Goal: Obtain resource: Download file/media

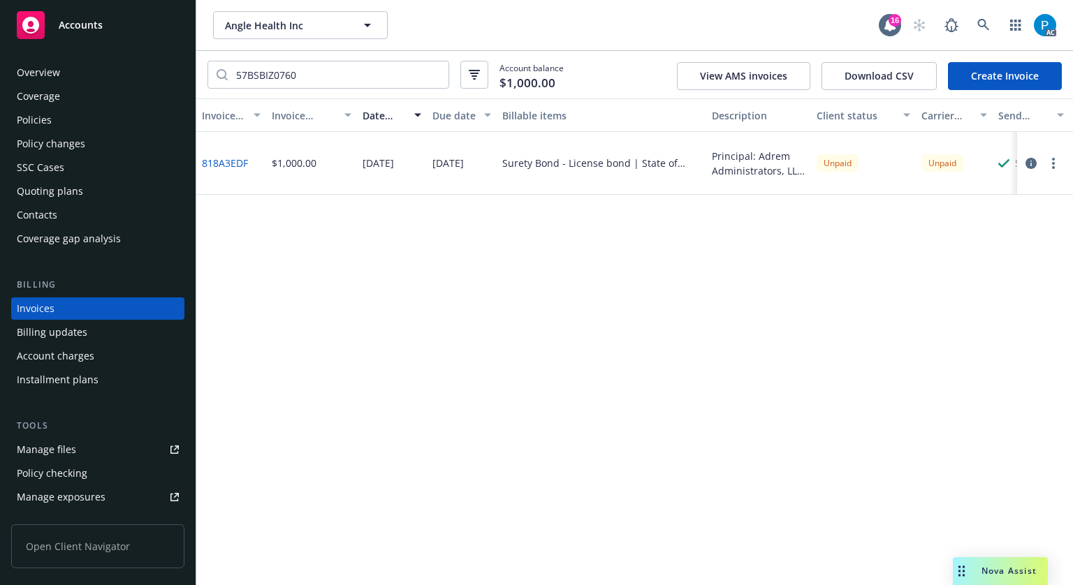
click at [118, 27] on div "Accounts" at bounding box center [98, 25] width 162 height 28
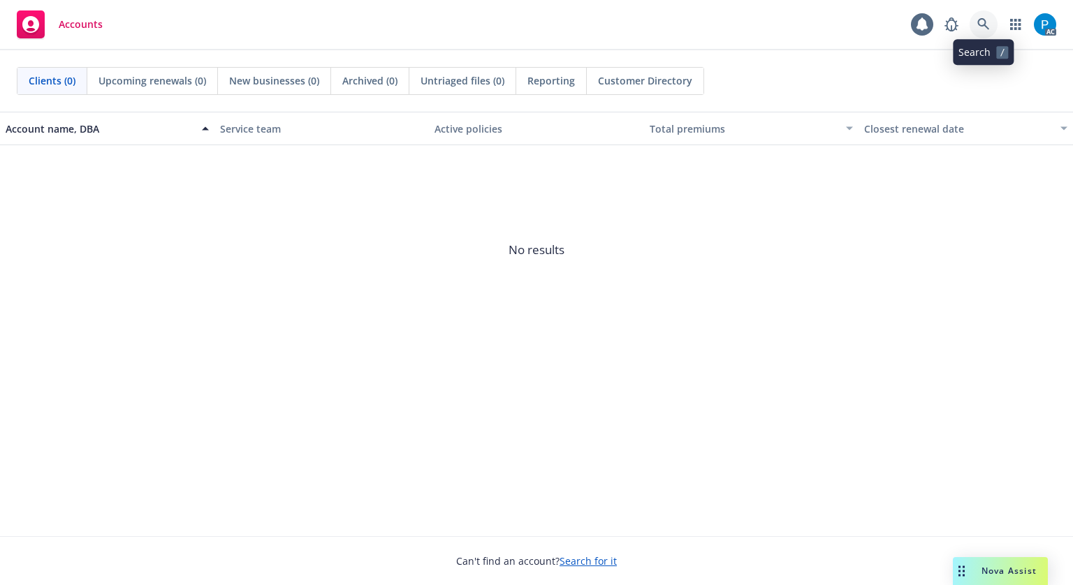
click at [978, 21] on icon at bounding box center [983, 24] width 12 height 12
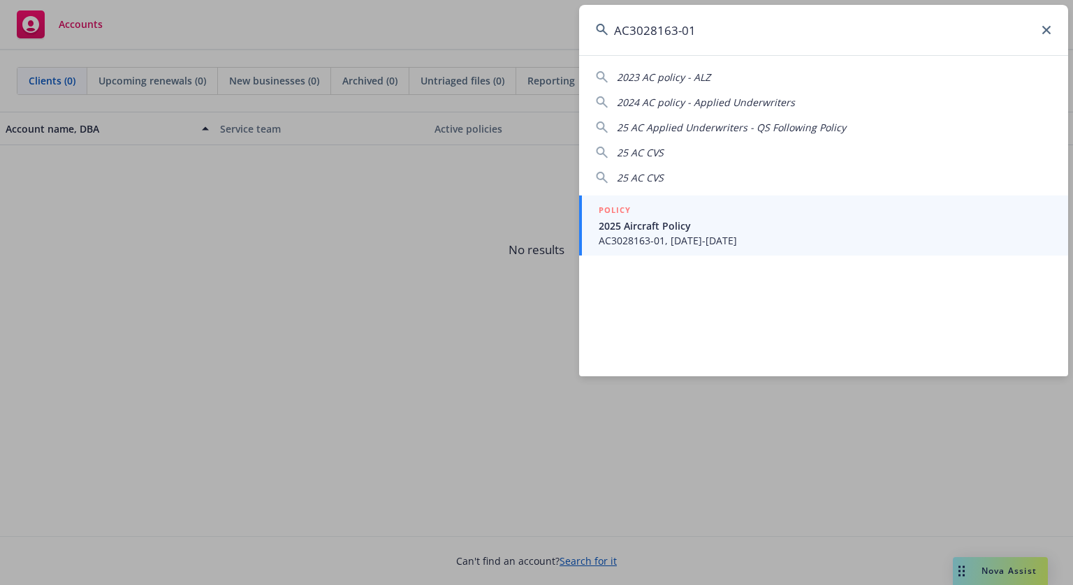
type input "AC3028163-01"
click at [679, 222] on span "2025 Aircraft Policy" at bounding box center [824, 226] width 453 height 15
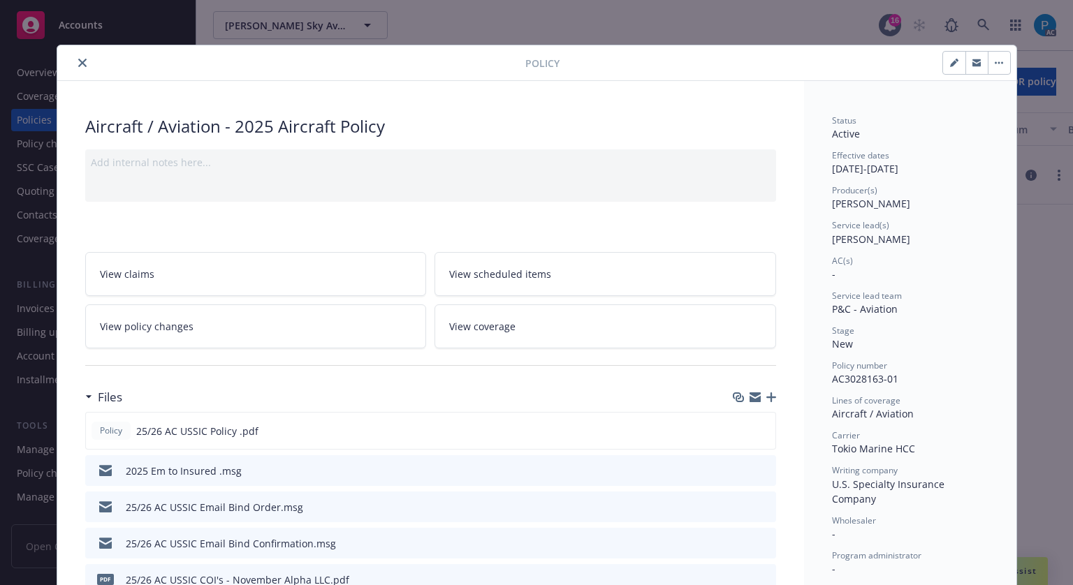
click at [78, 63] on icon "close" at bounding box center [82, 63] width 8 height 8
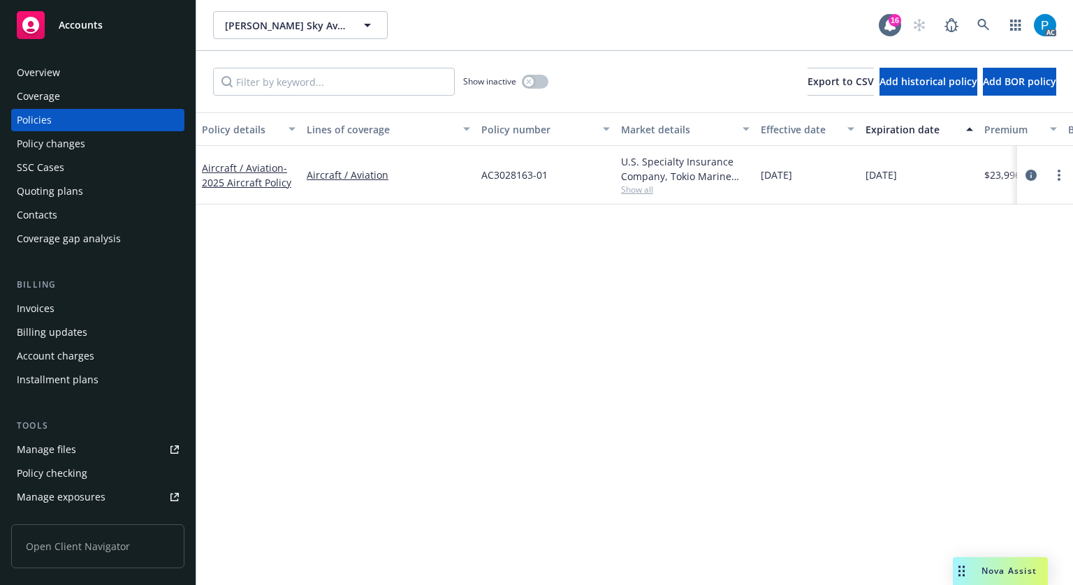
click at [75, 307] on div "Invoices" at bounding box center [98, 308] width 162 height 22
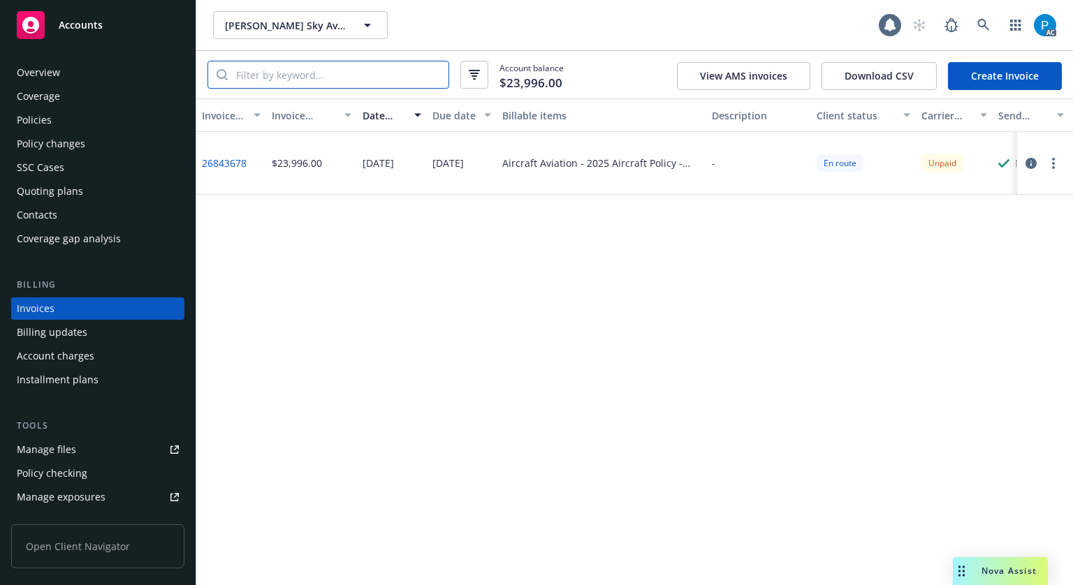
click at [273, 76] on input "search" at bounding box center [338, 74] width 221 height 27
paste input "AC3028163-01"
type input "AC3028163-01"
click at [1034, 163] on icon "button" at bounding box center [1030, 163] width 11 height 11
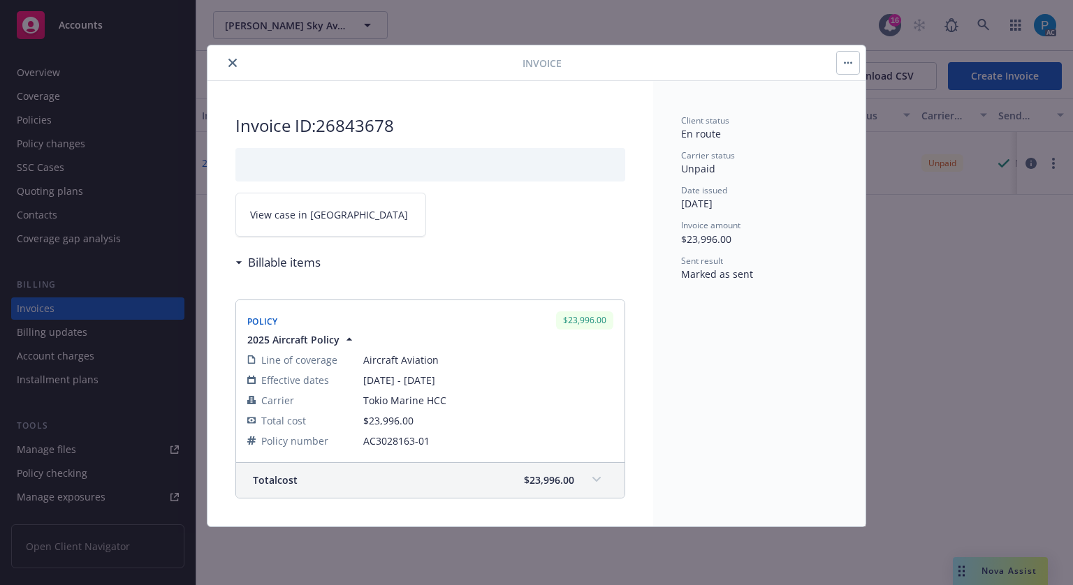
click at [347, 217] on link "View case in [GEOGRAPHIC_DATA]" at bounding box center [330, 215] width 191 height 44
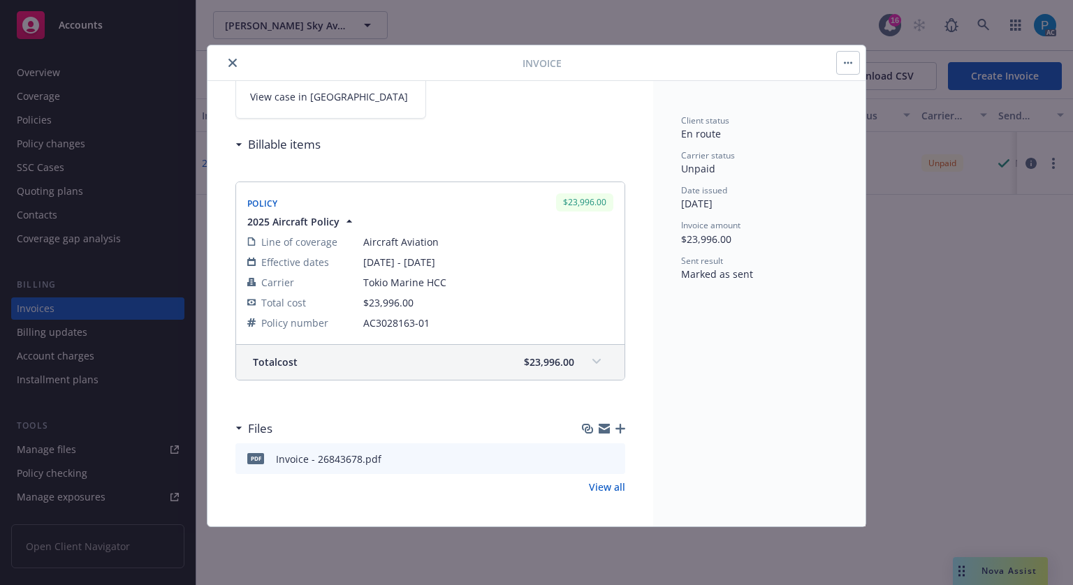
click at [600, 483] on link "View all" at bounding box center [607, 487] width 36 height 15
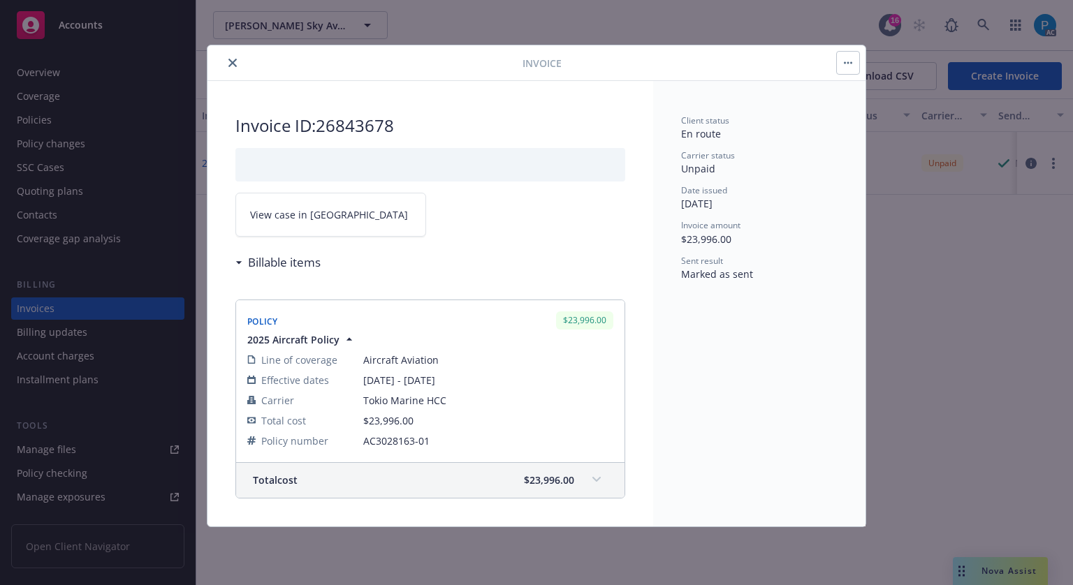
click at [226, 62] on button "close" at bounding box center [232, 62] width 17 height 17
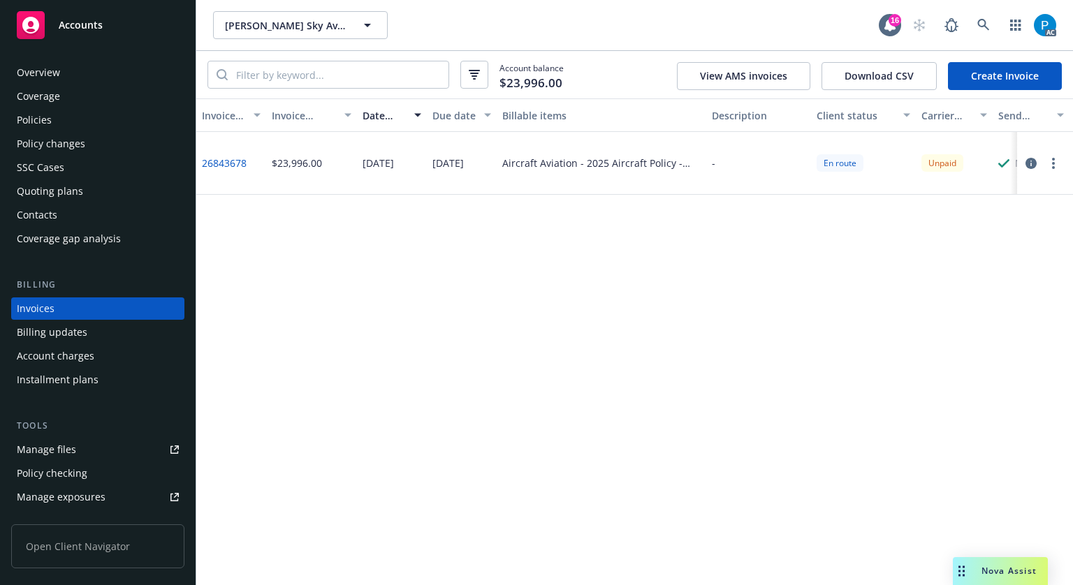
click at [122, 19] on div "Accounts" at bounding box center [98, 25] width 162 height 28
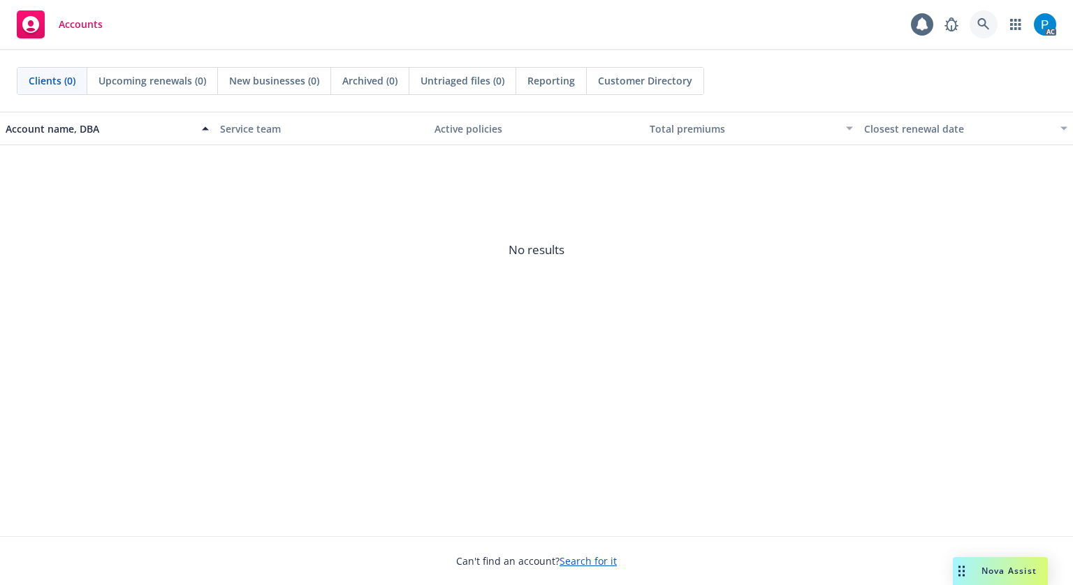
click at [985, 26] on icon at bounding box center [983, 24] width 12 height 12
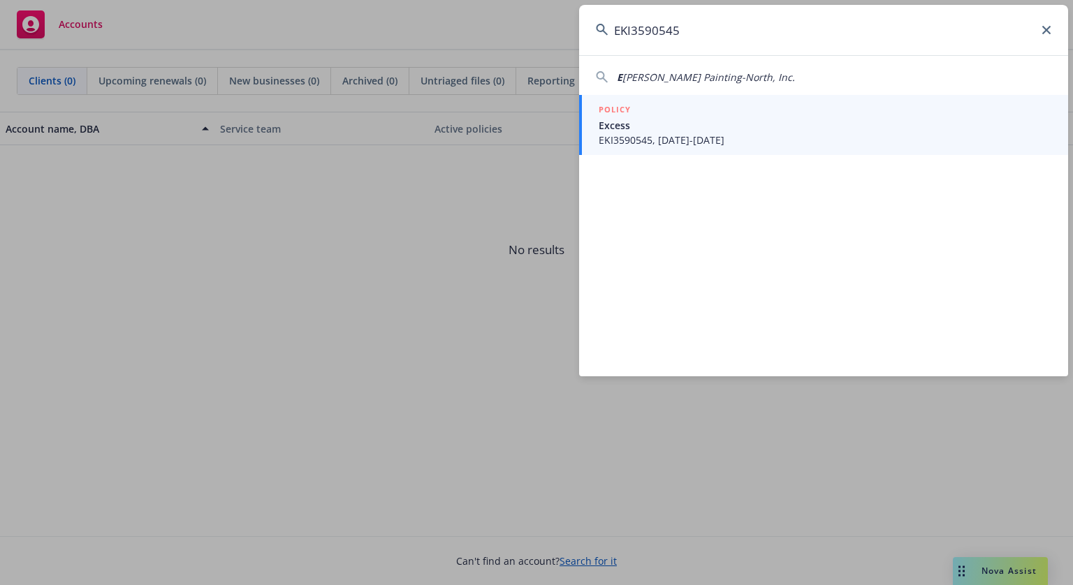
type input "EKI3590545"
click at [705, 110] on div "POLICY" at bounding box center [824, 110] width 453 height 15
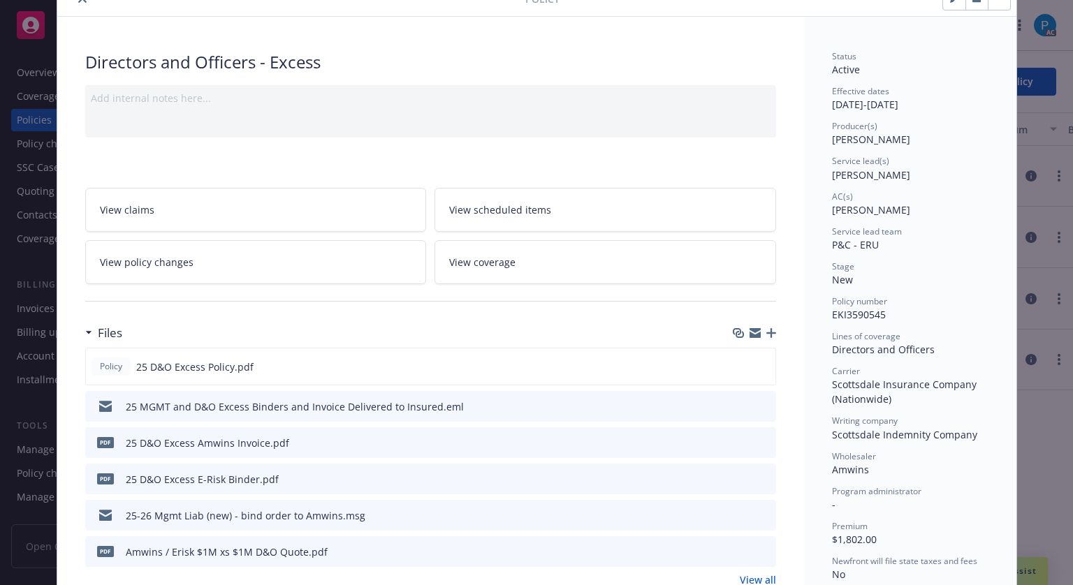
scroll to position [140, 0]
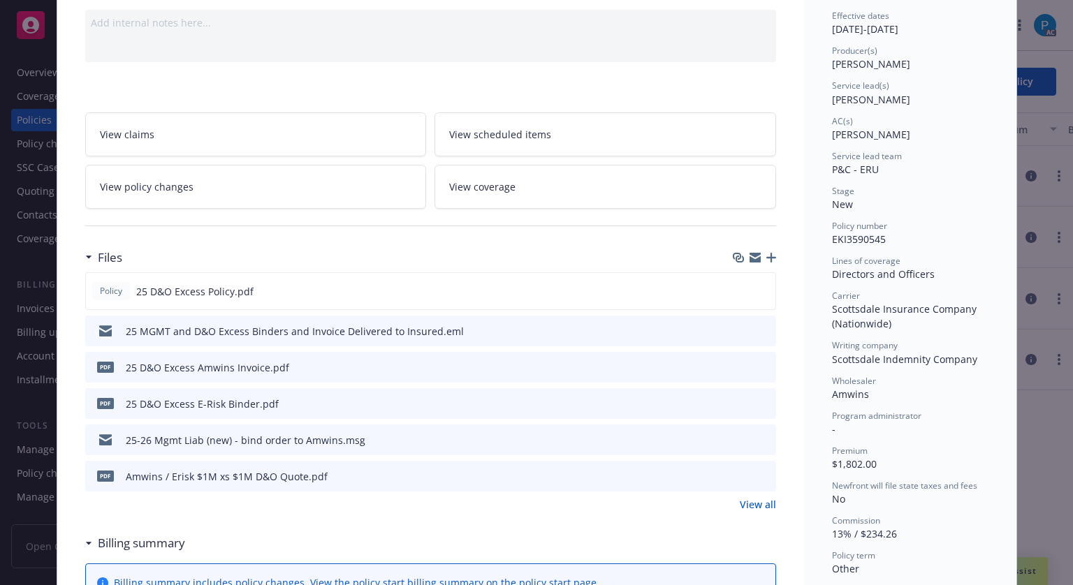
click at [734, 365] on icon "download file" at bounding box center [739, 366] width 11 height 11
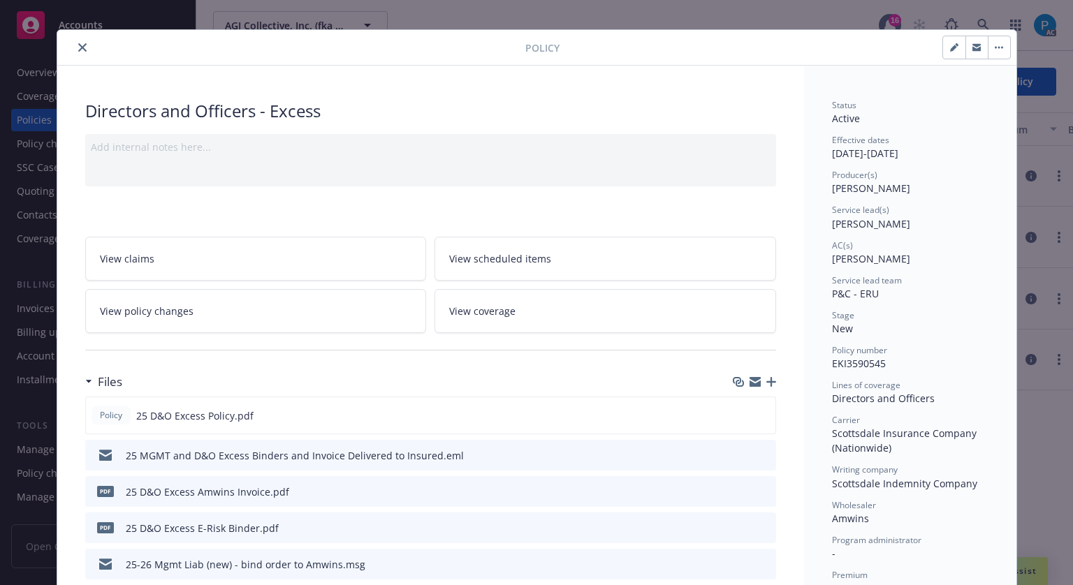
scroll to position [0, 0]
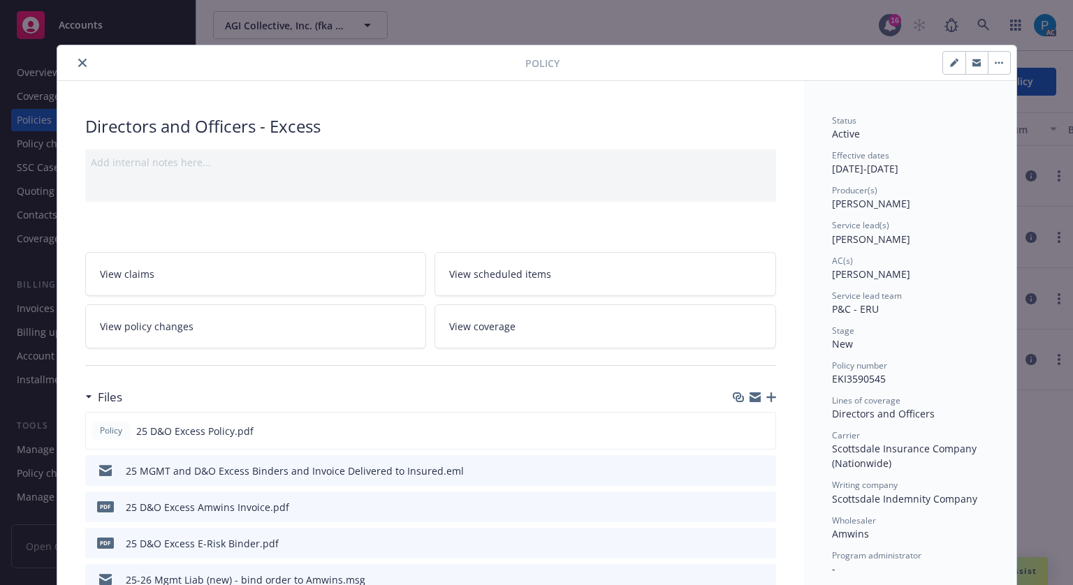
click at [85, 60] on div at bounding box center [294, 62] width 462 height 17
click at [81, 59] on button "close" at bounding box center [82, 62] width 17 height 17
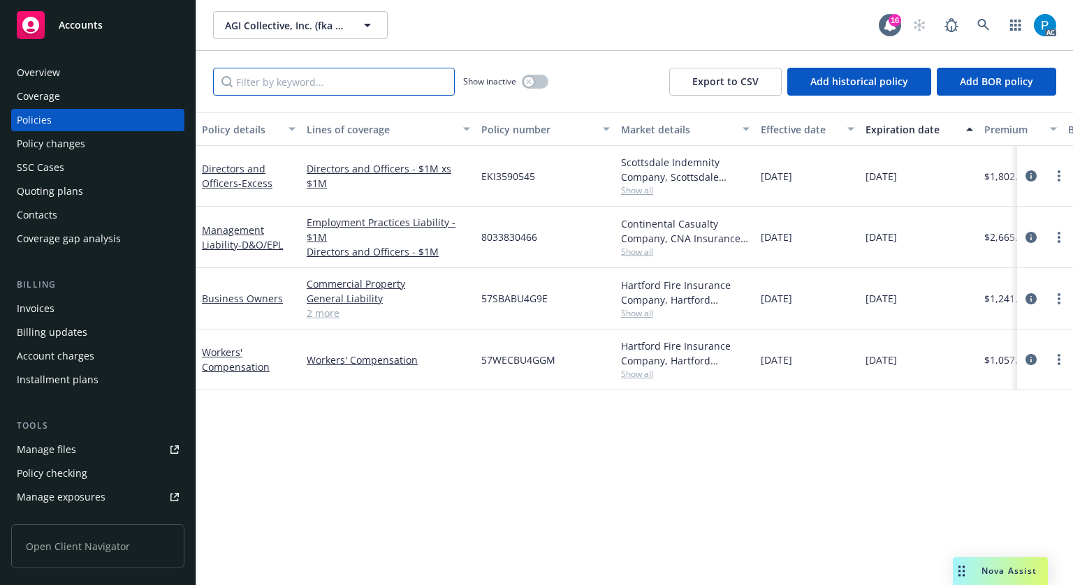
click at [307, 79] on input "Filter by keyword..." at bounding box center [334, 82] width 242 height 28
paste input "8033830466"
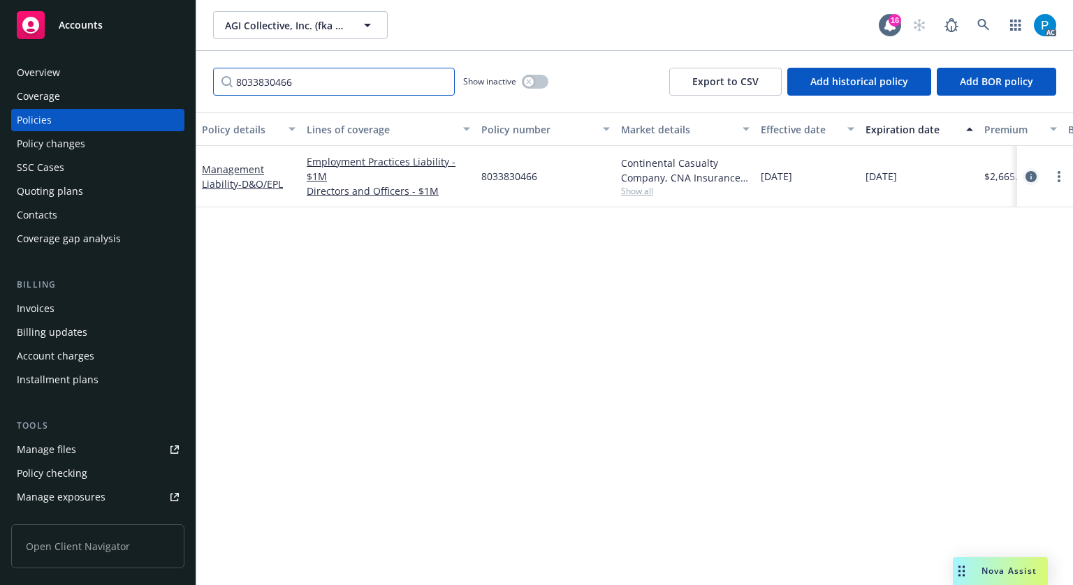
type input "8033830466"
click at [1025, 178] on icon "circleInformation" at bounding box center [1030, 176] width 11 height 11
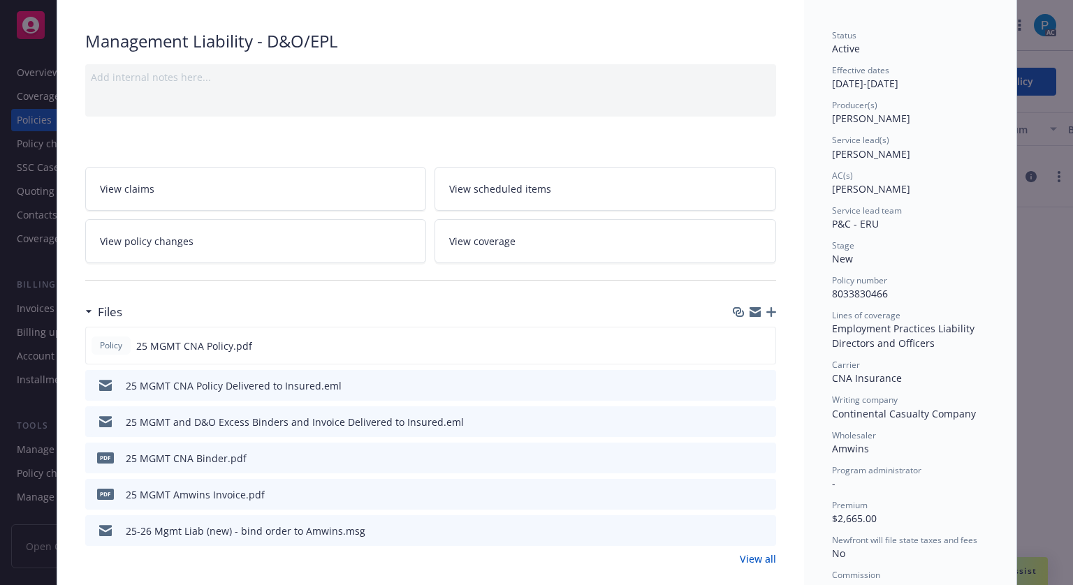
scroll to position [140, 0]
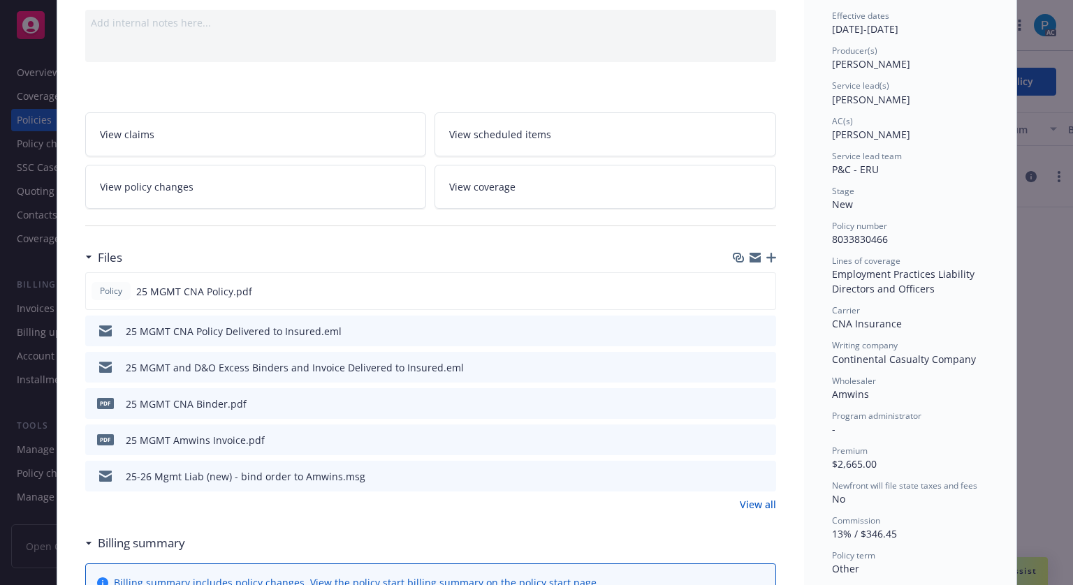
click at [734, 439] on icon "download file" at bounding box center [739, 439] width 11 height 11
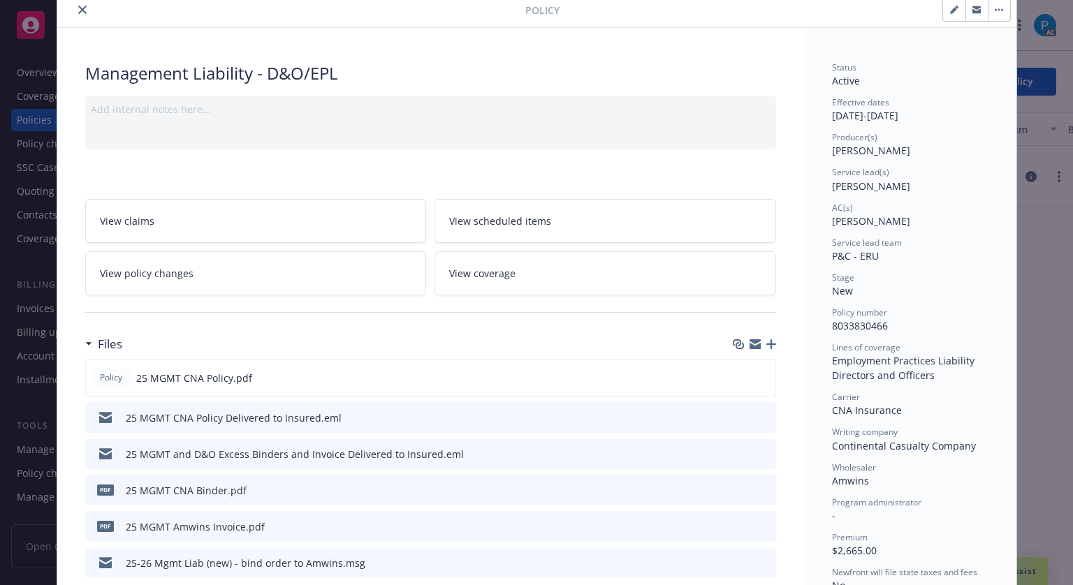
scroll to position [0, 0]
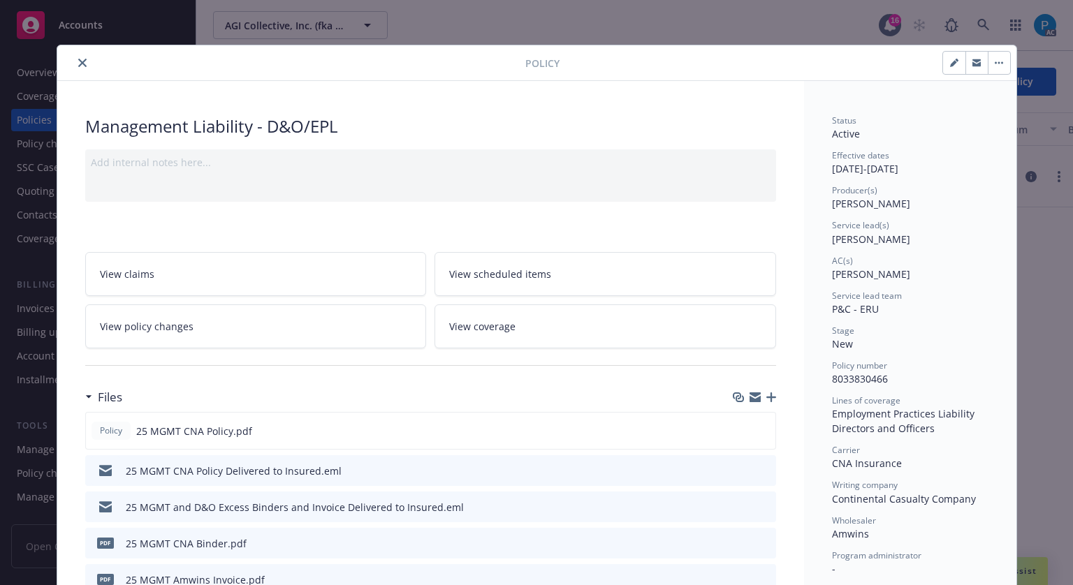
click at [76, 57] on button "close" at bounding box center [82, 62] width 17 height 17
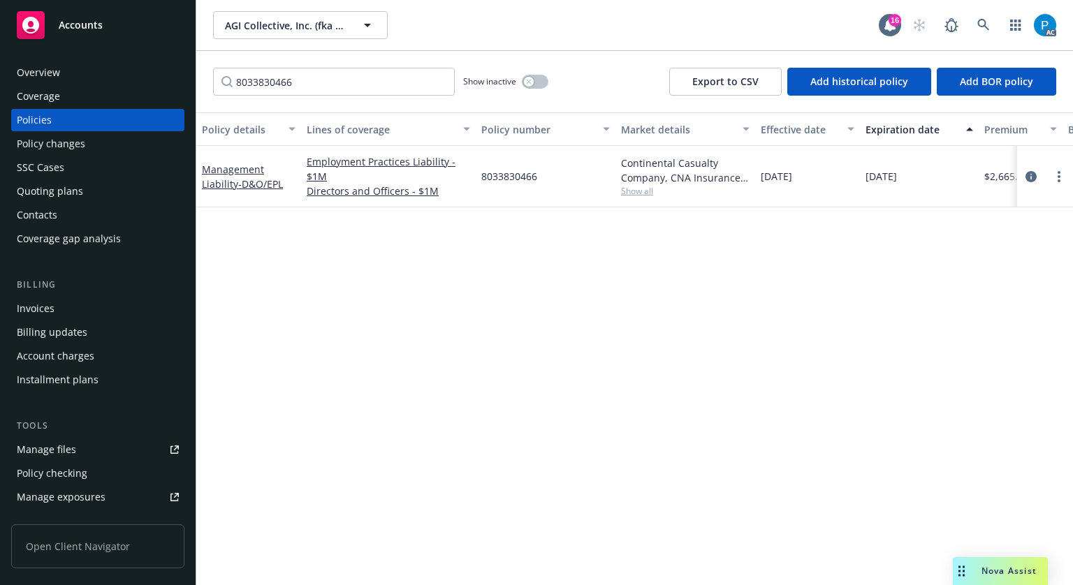
click at [44, 311] on div "Invoices" at bounding box center [36, 308] width 38 height 22
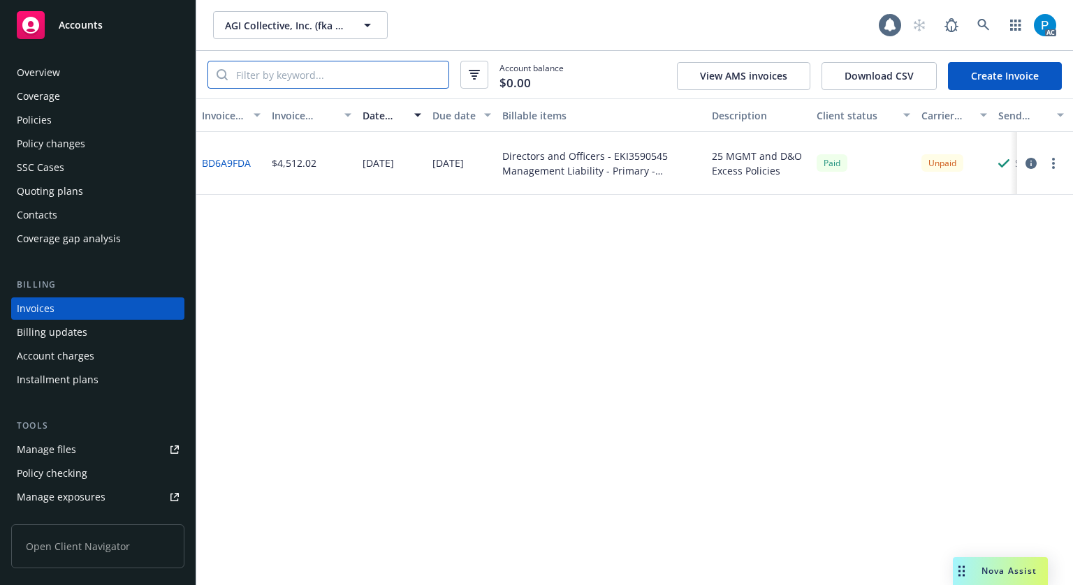
click at [335, 73] on input "search" at bounding box center [338, 74] width 221 height 27
paste input "8033830466"
type input "8033830466"
click at [1029, 166] on icon "button" at bounding box center [1030, 163] width 11 height 11
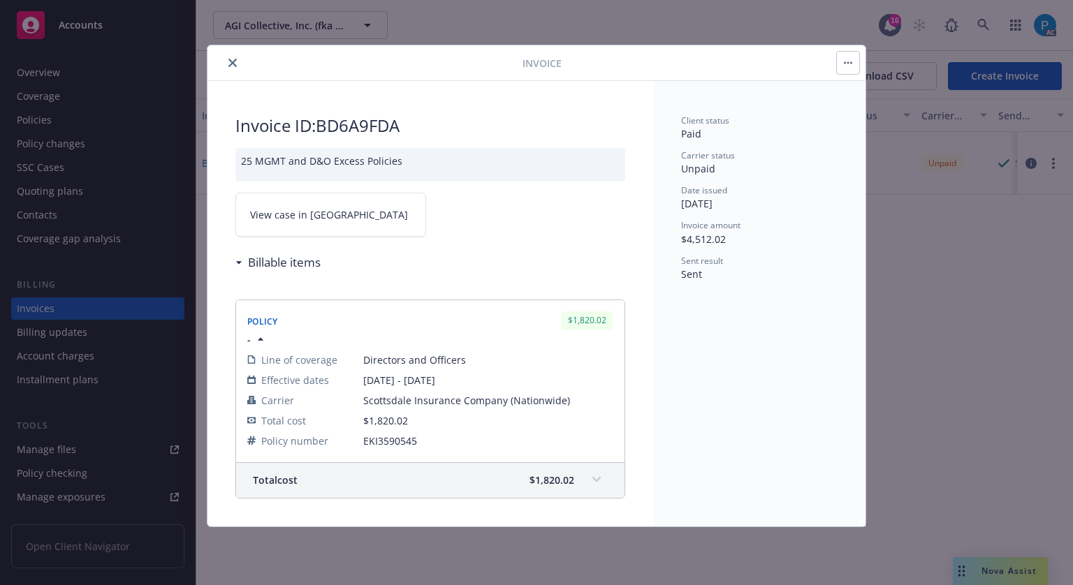
click at [335, 214] on link "View case in [GEOGRAPHIC_DATA]" at bounding box center [330, 215] width 191 height 44
click at [235, 61] on icon "close" at bounding box center [232, 63] width 8 height 8
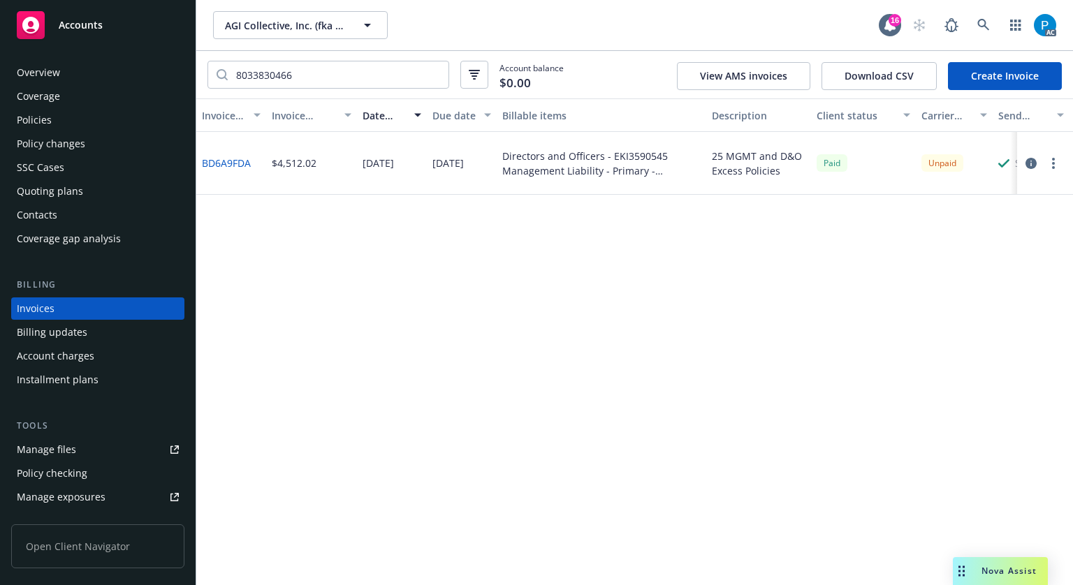
click at [30, 22] on rect at bounding box center [31, 25] width 28 height 28
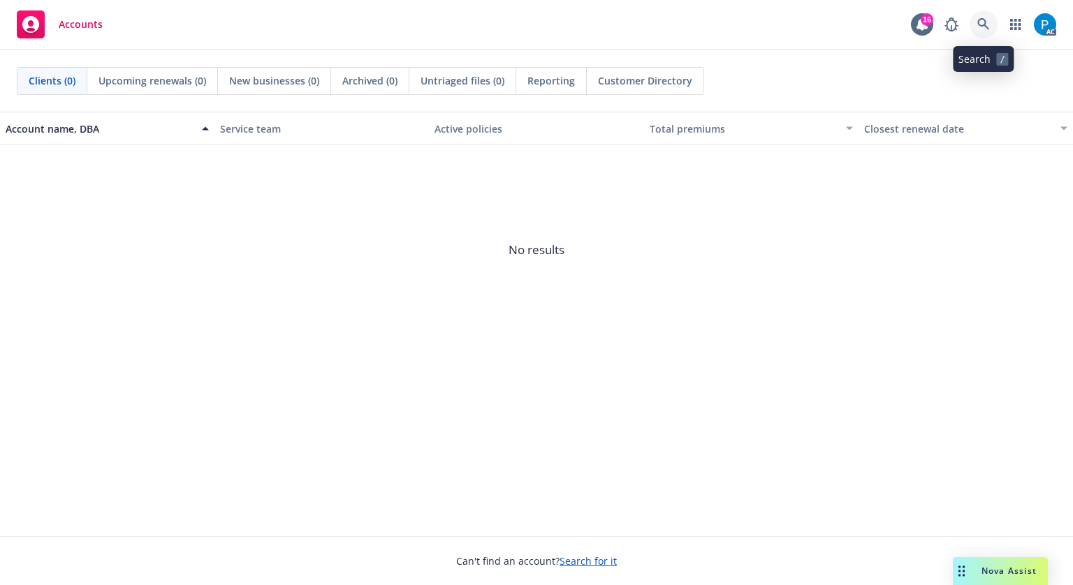
click at [978, 15] on link at bounding box center [983, 24] width 28 height 28
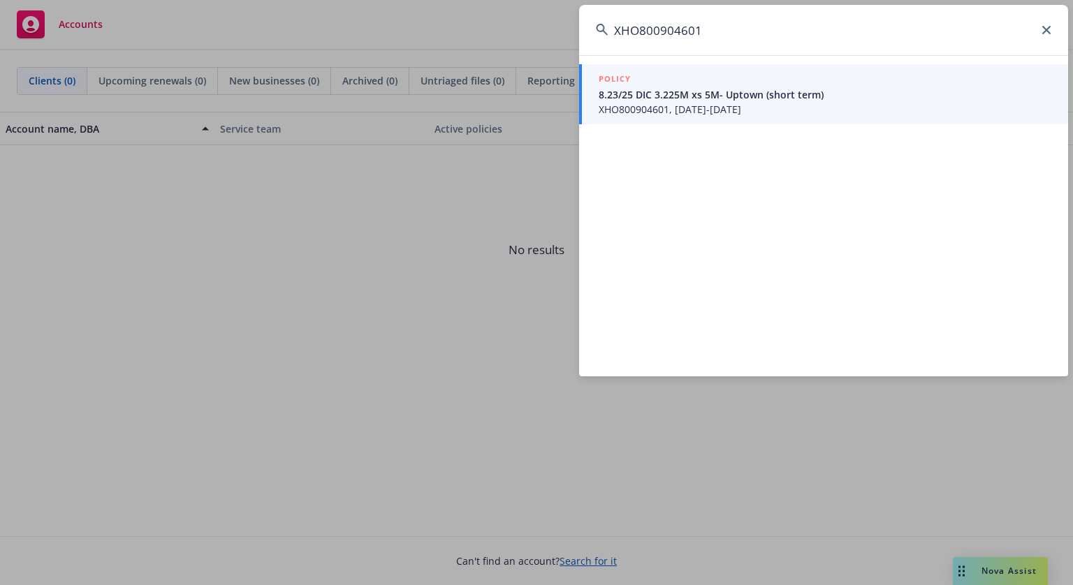
type input "XHO800904601"
click at [704, 111] on span "XHO800904601, [DATE]-[DATE]" at bounding box center [824, 109] width 453 height 15
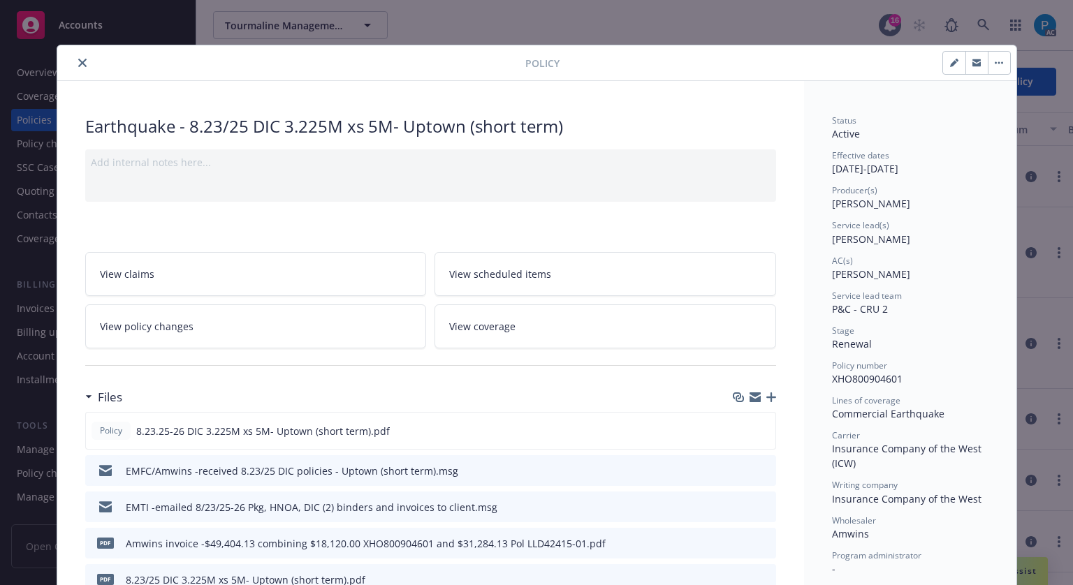
click at [80, 67] on button "close" at bounding box center [82, 62] width 17 height 17
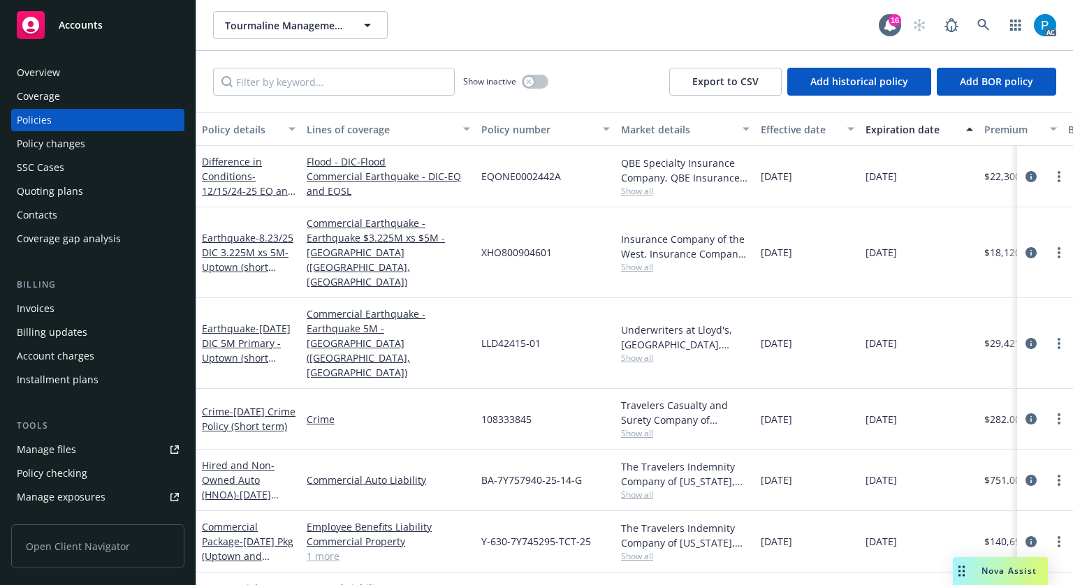
click at [53, 309] on div "Invoices" at bounding box center [98, 308] width 162 height 22
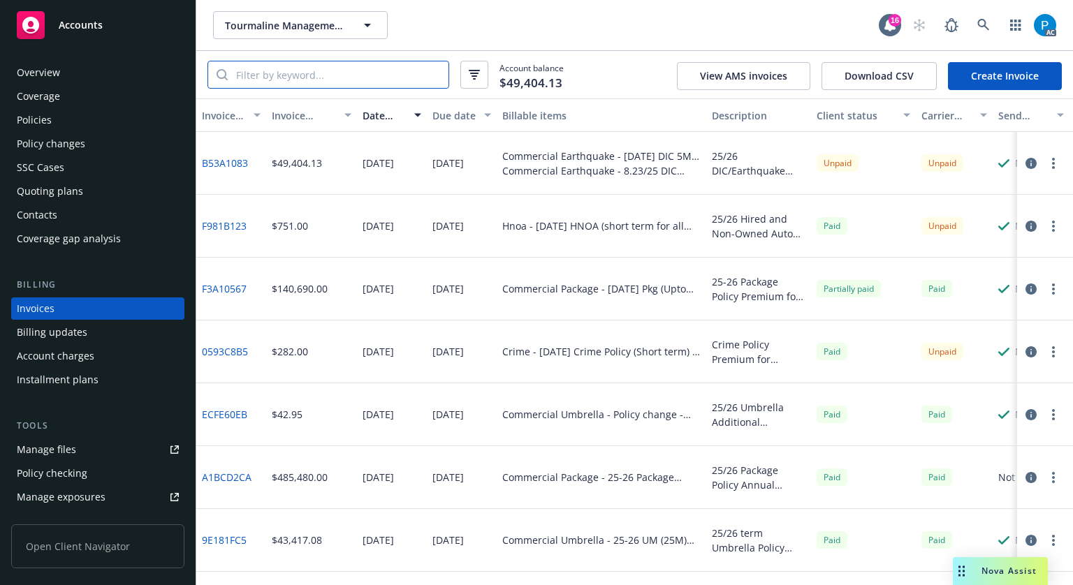
click at [302, 75] on input "search" at bounding box center [338, 74] width 221 height 27
paste input "XHO800904601"
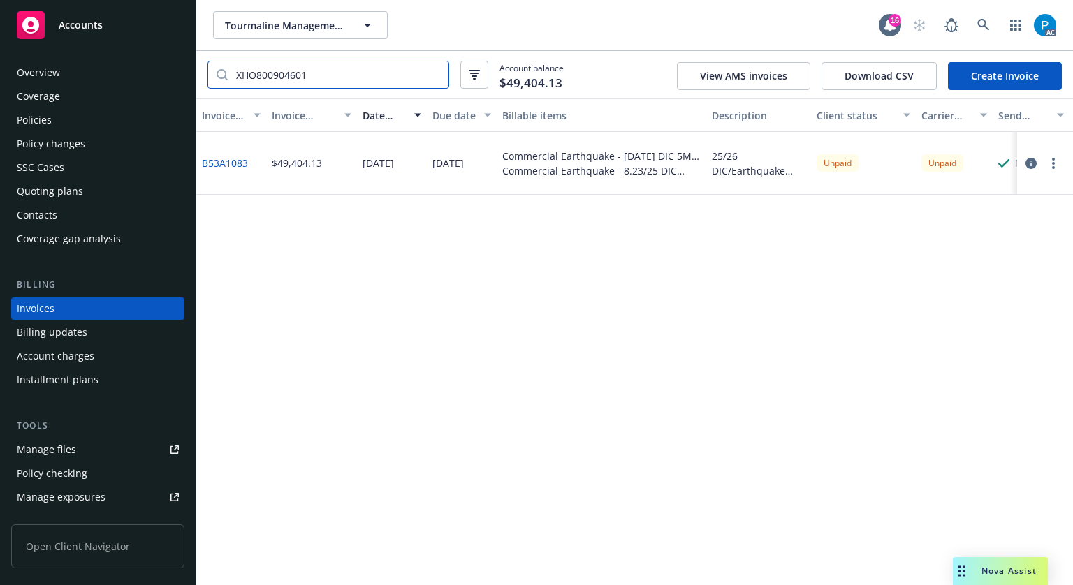
click at [365, 69] on input "XHO800904601" at bounding box center [338, 74] width 221 height 27
paste input "B53A1083"
type input "B53A1083"
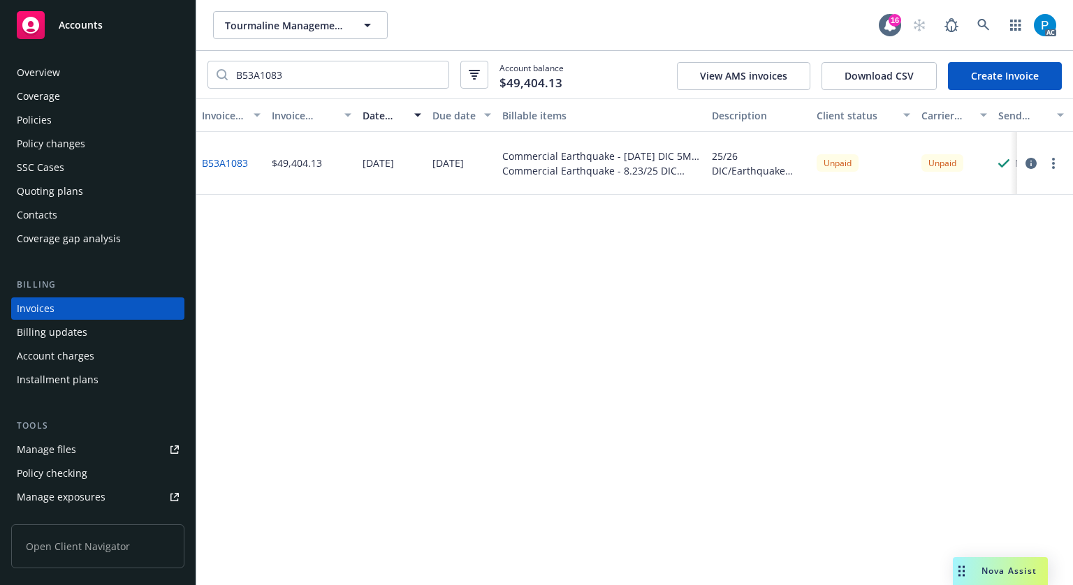
click at [1032, 160] on icon "button" at bounding box center [1030, 163] width 11 height 11
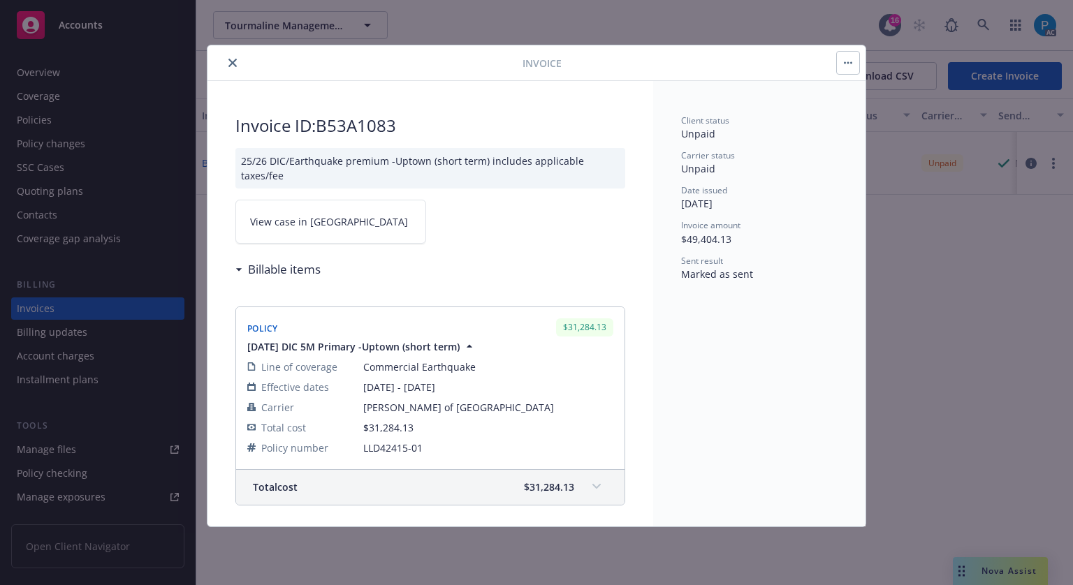
click at [347, 221] on link "View case in [GEOGRAPHIC_DATA]" at bounding box center [330, 222] width 191 height 44
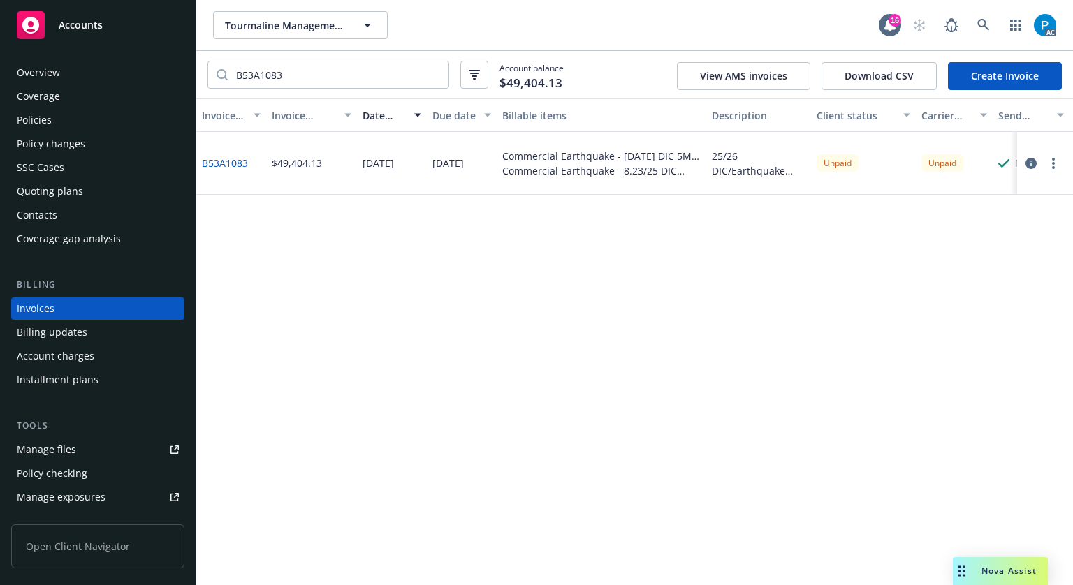
click at [106, 30] on div "Accounts" at bounding box center [98, 25] width 162 height 28
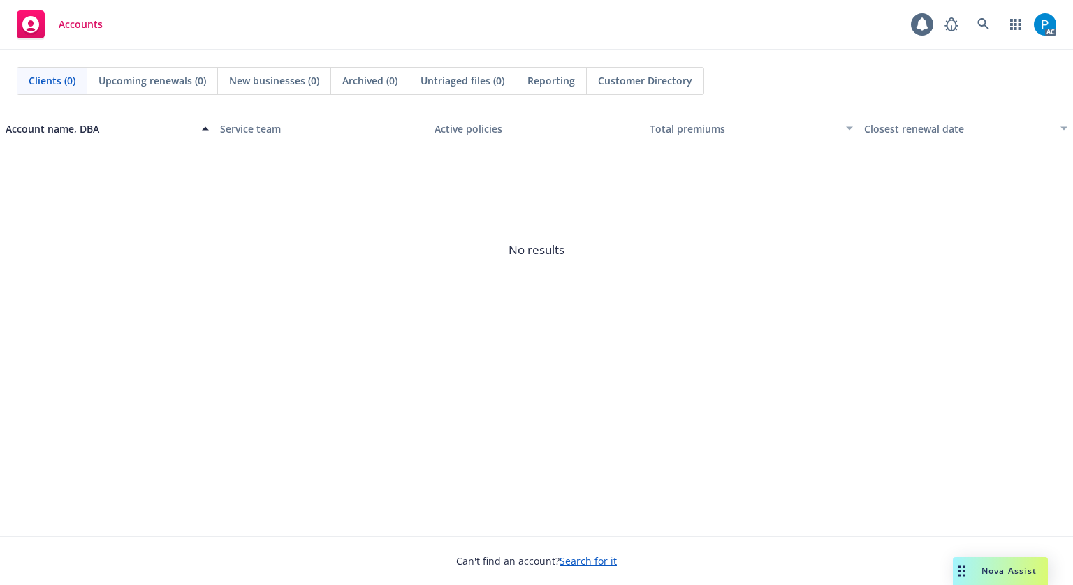
click at [999, 19] on div "AC" at bounding box center [996, 24] width 119 height 28
click at [987, 20] on icon at bounding box center [983, 24] width 13 height 13
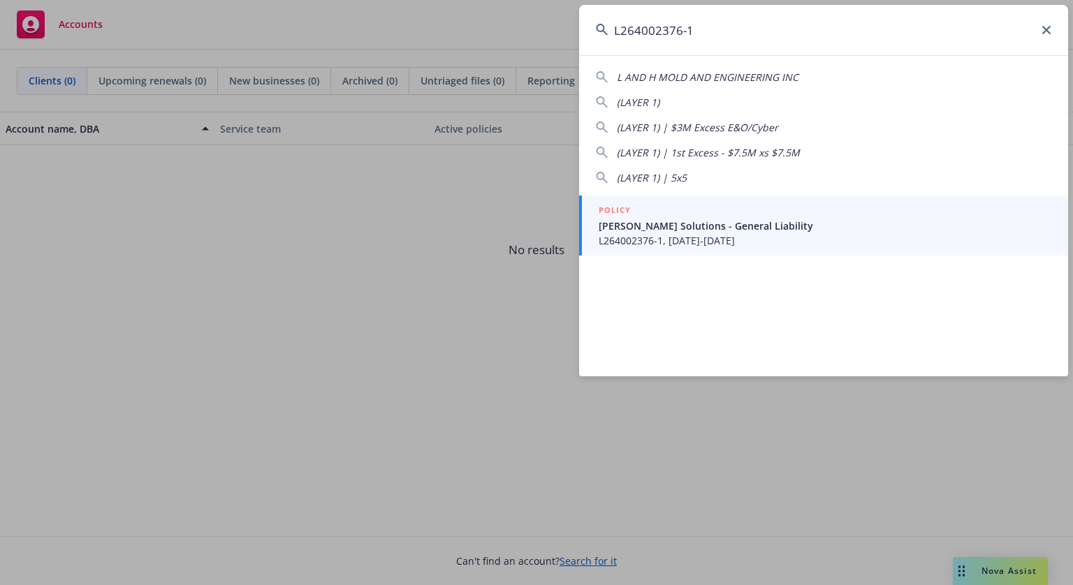
type input "L264002376-1"
click at [785, 237] on span "L264002376-1, [DATE]-[DATE]" at bounding box center [824, 240] width 453 height 15
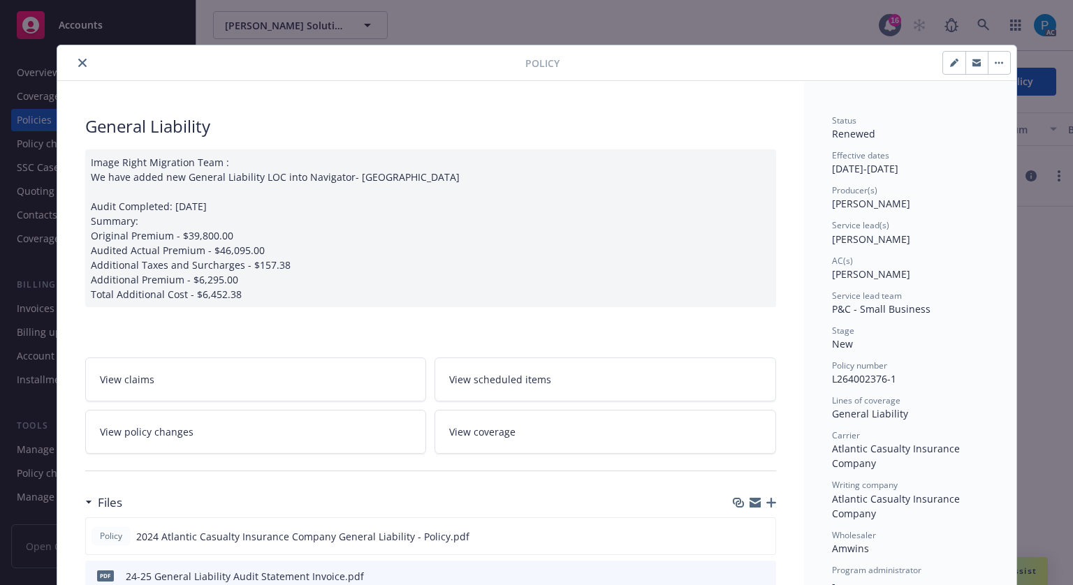
click at [81, 59] on button "close" at bounding box center [82, 62] width 17 height 17
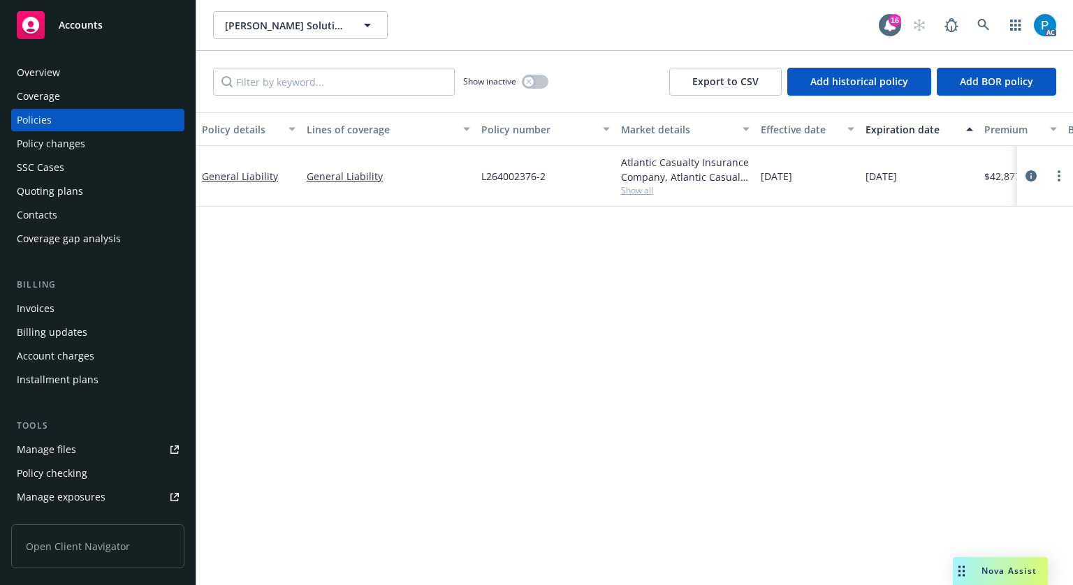
click at [29, 315] on div "Invoices" at bounding box center [36, 308] width 38 height 22
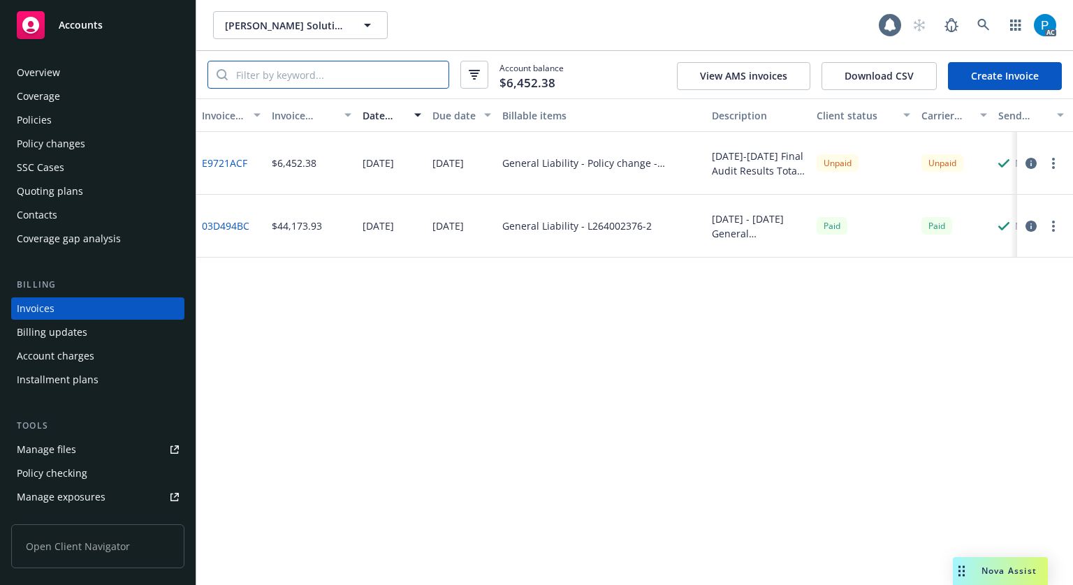
click at [349, 74] on input "search" at bounding box center [338, 74] width 221 height 27
paste input "L264002376-1"
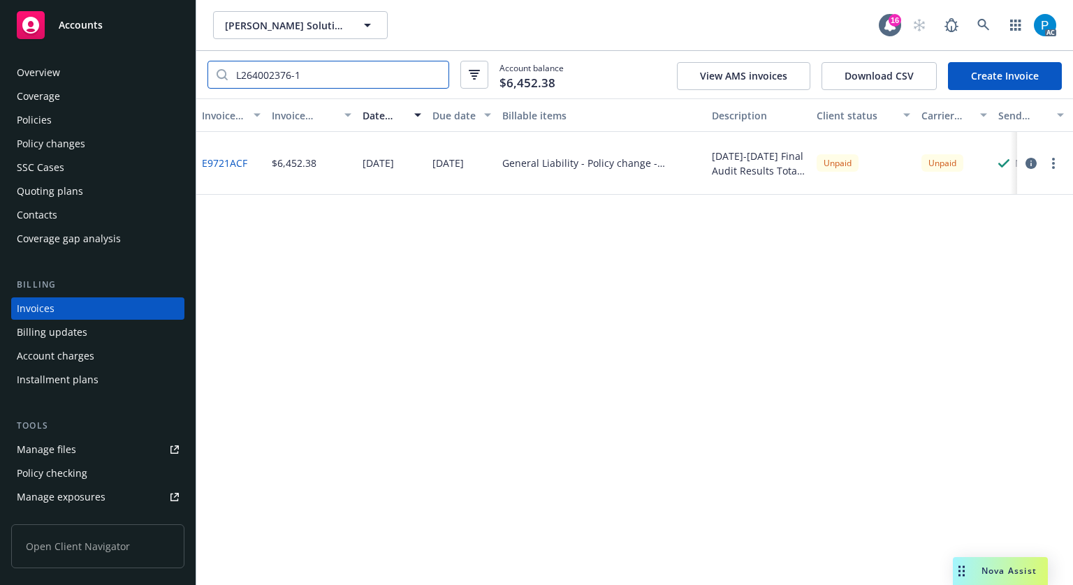
type input "L264002376-1"
click at [1030, 164] on icon "button" at bounding box center [1030, 163] width 11 height 11
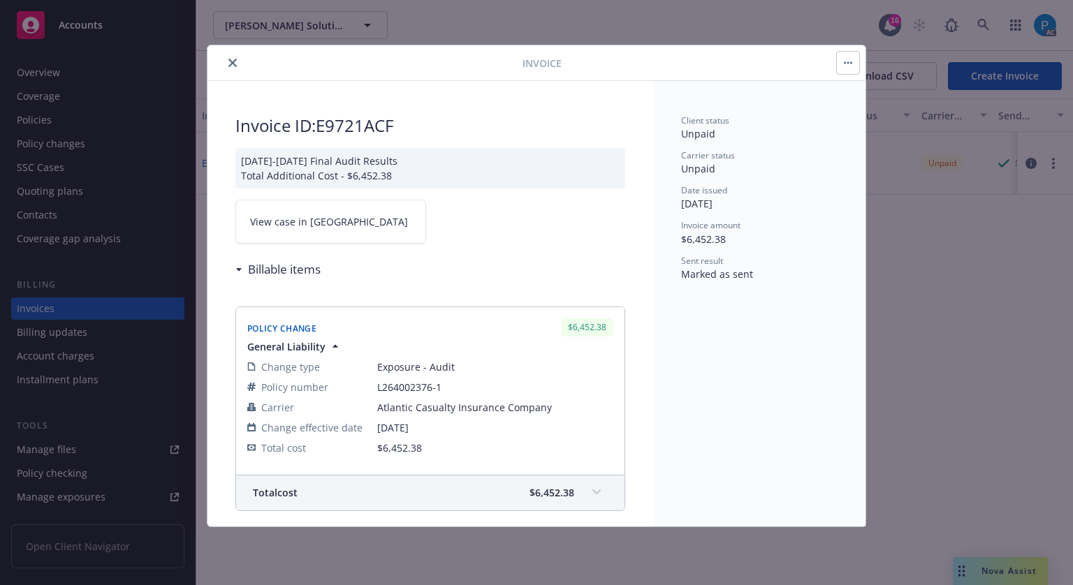
click at [355, 224] on link "View case in [GEOGRAPHIC_DATA]" at bounding box center [330, 222] width 191 height 44
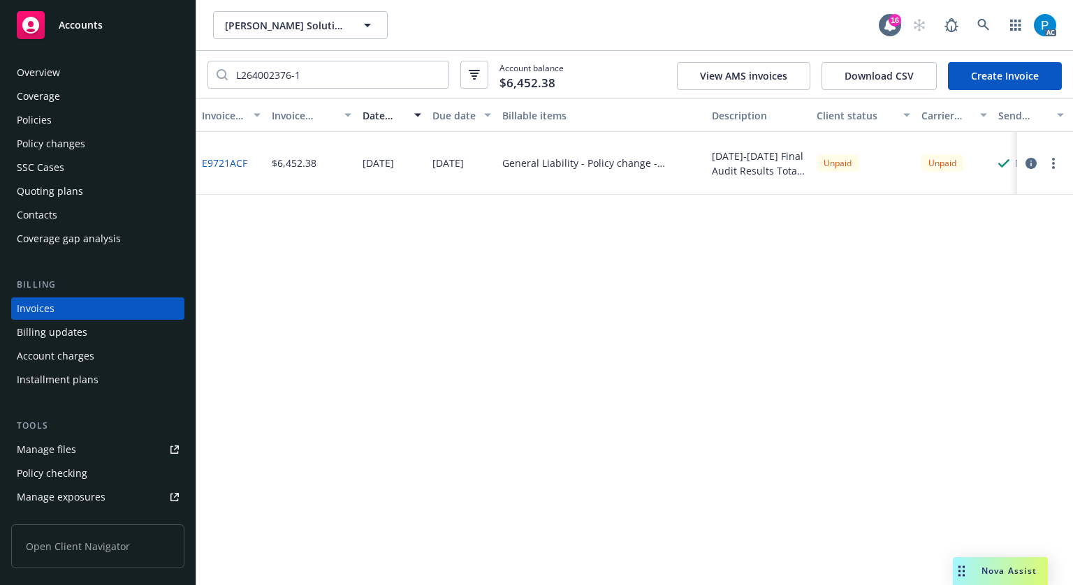
click at [88, 21] on span "Accounts" at bounding box center [81, 25] width 44 height 11
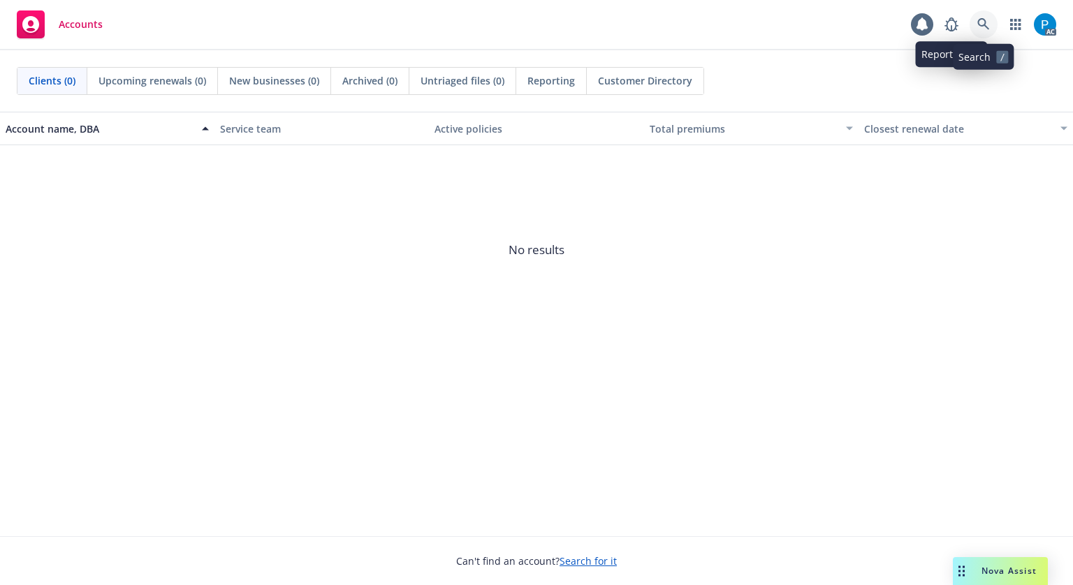
click at [983, 24] on icon at bounding box center [983, 24] width 13 height 13
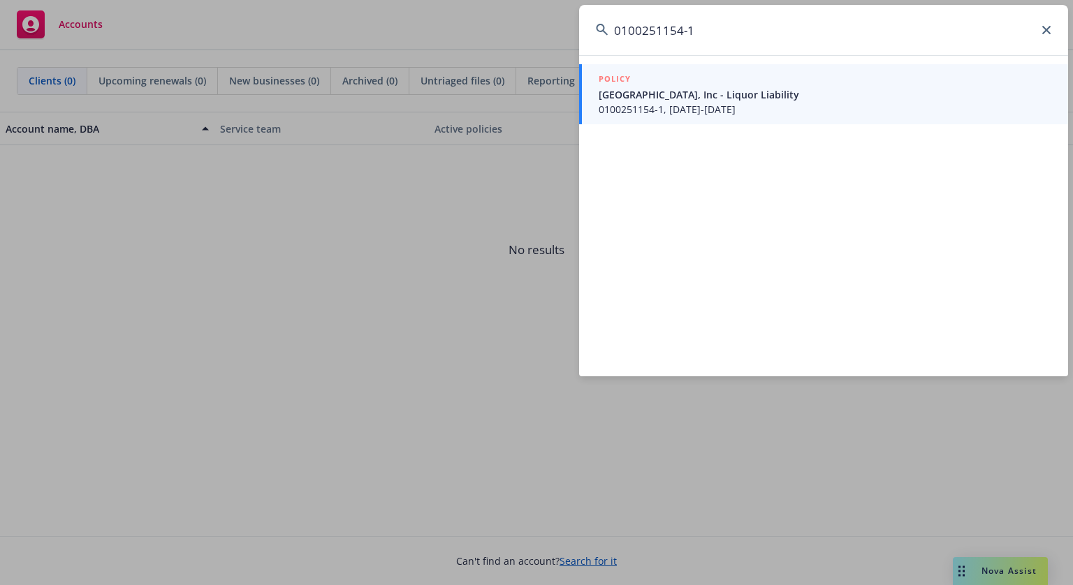
type input "0100251154-1"
click at [772, 91] on span "[GEOGRAPHIC_DATA], Inc - Liquor Liability" at bounding box center [824, 94] width 453 height 15
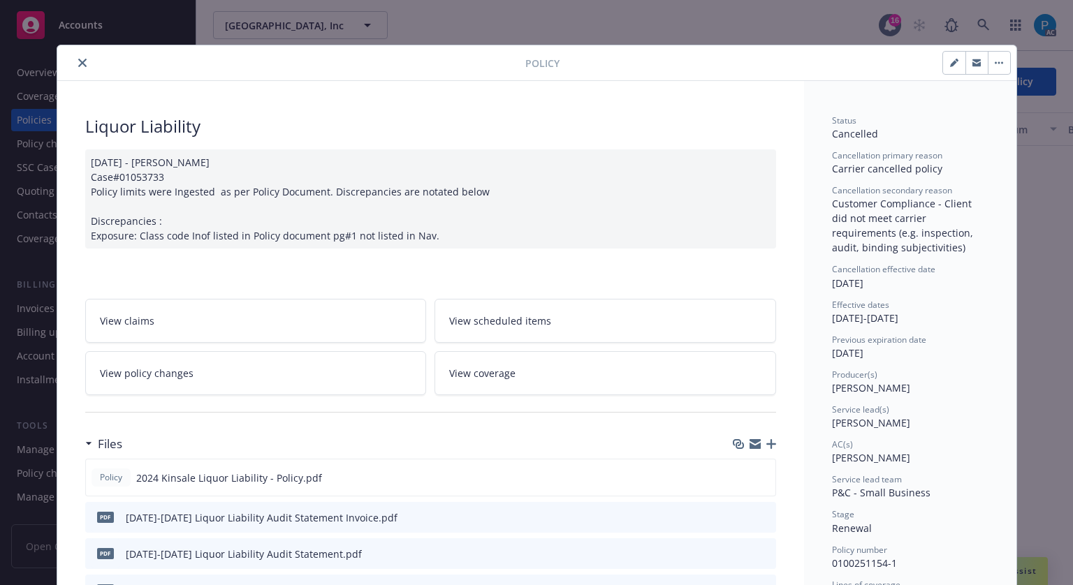
click at [78, 59] on icon "close" at bounding box center [82, 63] width 8 height 8
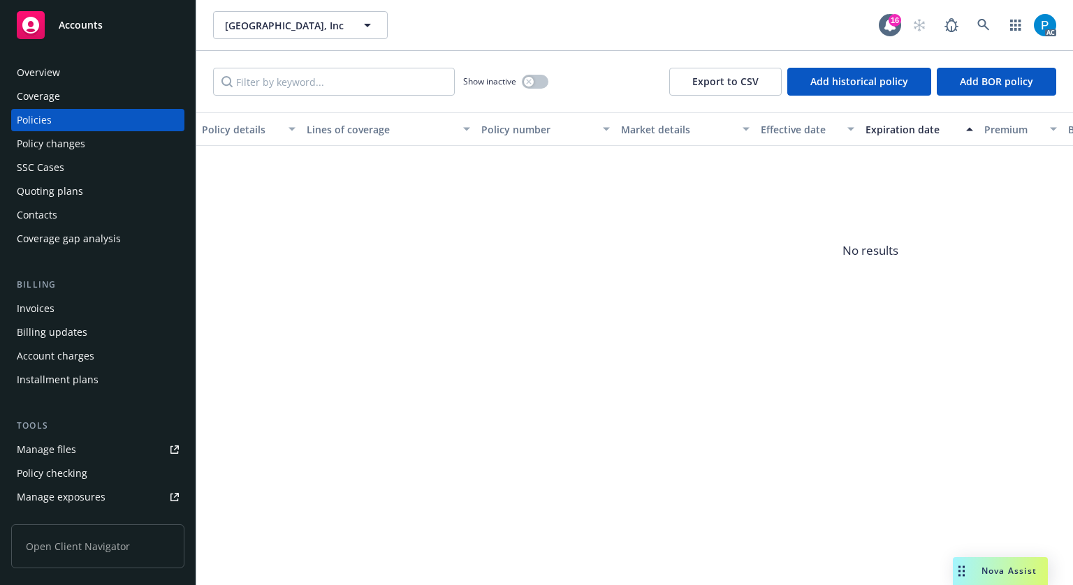
click at [84, 312] on div "Invoices" at bounding box center [98, 308] width 162 height 22
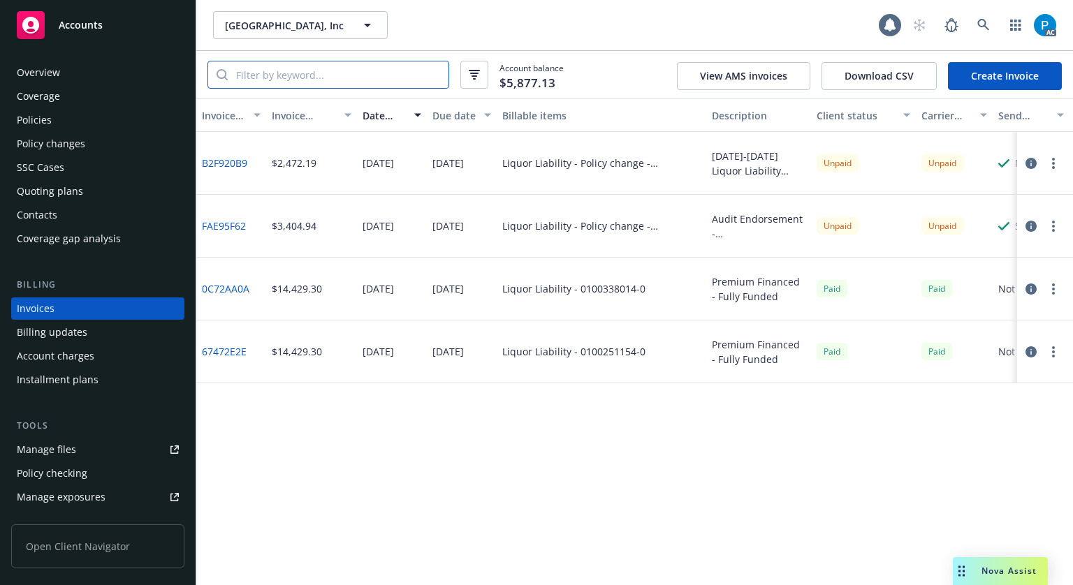
click at [318, 77] on input "search" at bounding box center [338, 74] width 221 height 27
paste input "0100251154-1"
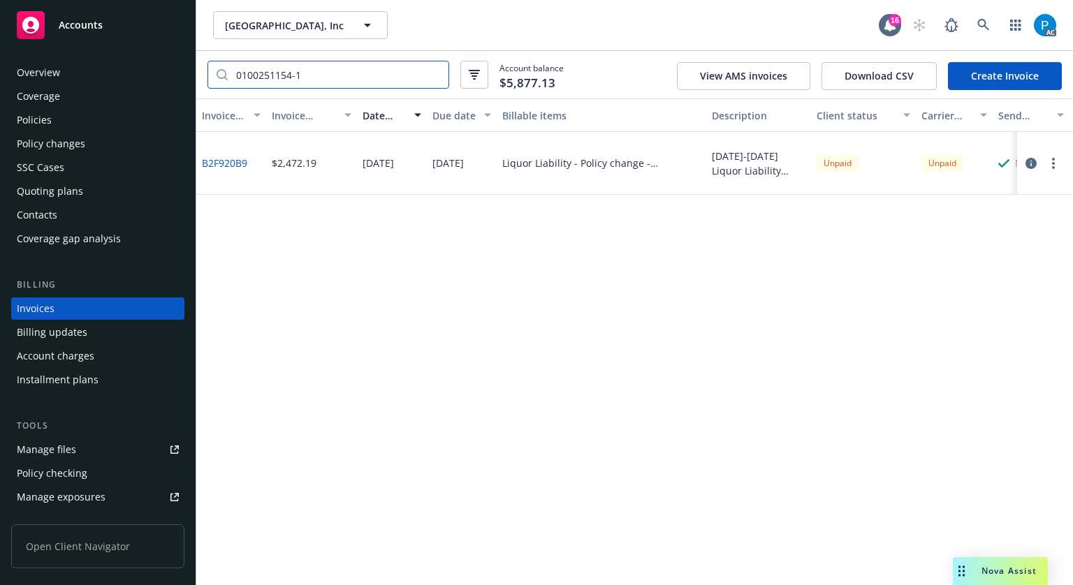
type input "0100251154-1"
click at [98, 125] on div "Policies" at bounding box center [98, 120] width 162 height 22
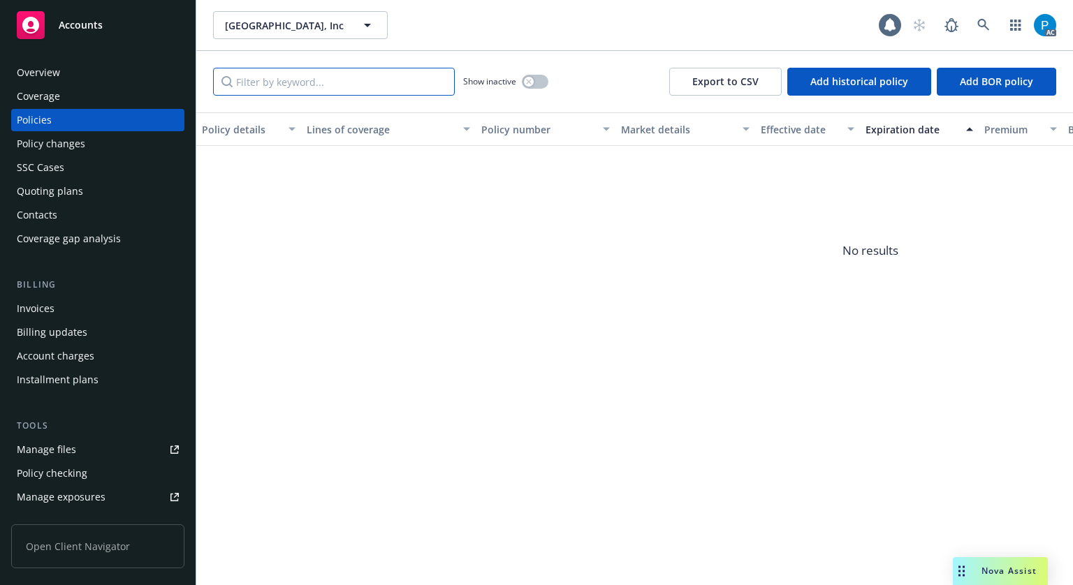
click at [299, 89] on input "Filter by keyword..." at bounding box center [334, 82] width 242 height 28
paste input "0100251154-1"
type input "0100251154-1"
click at [70, 27] on span "Accounts" at bounding box center [81, 25] width 44 height 11
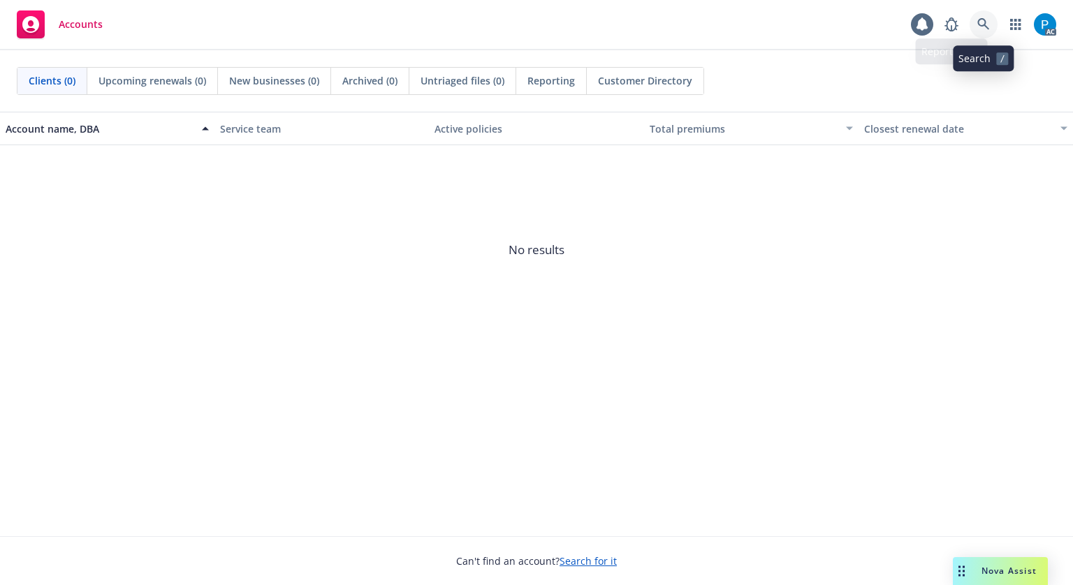
click at [979, 19] on icon at bounding box center [983, 24] width 12 height 12
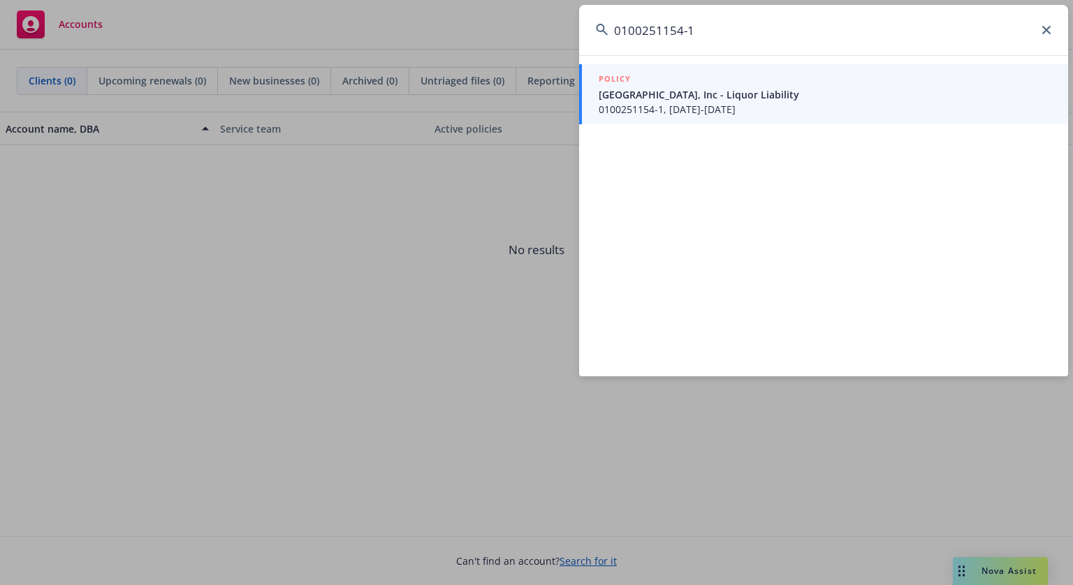
type input "0100251154-1"
click at [765, 103] on span "0100251154-1, [DATE]-[DATE]" at bounding box center [824, 109] width 453 height 15
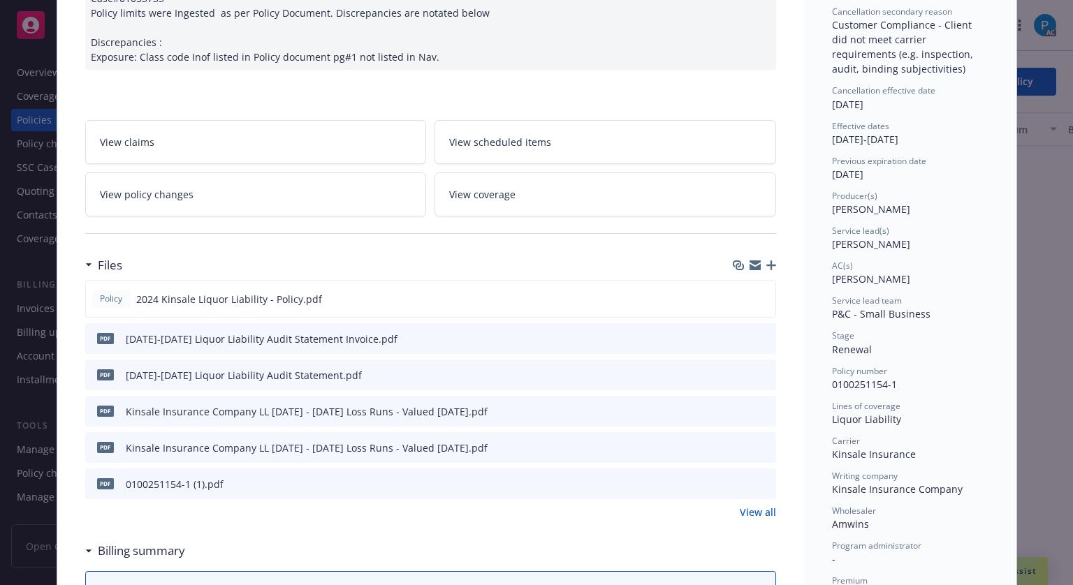
scroll to position [182, 0]
